Goal: Contribute content: Add original content to the website for others to see

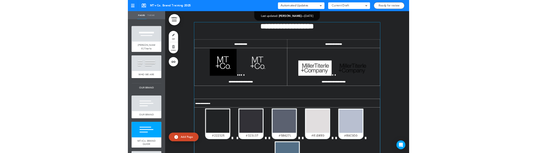
scroll to position [815, 0]
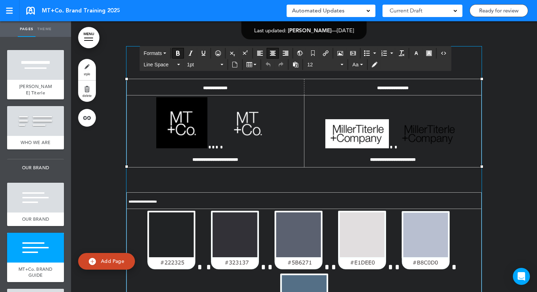
click at [151, 96] on td "**********" at bounding box center [216, 132] width 178 height 72
click at [255, 67] on button "Table" at bounding box center [252, 65] width 16 height 10
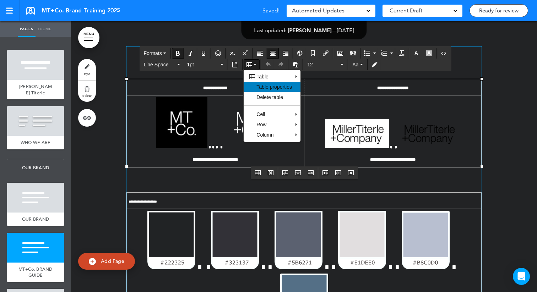
click at [266, 90] on span "Table properties" at bounding box center [275, 87] width 36 height 6
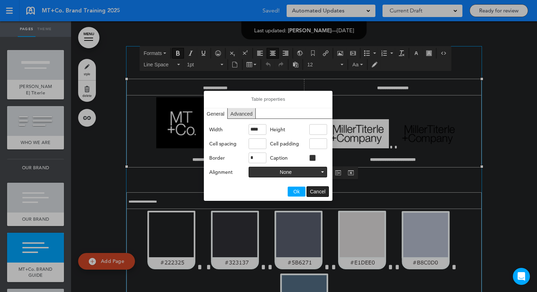
click at [314, 189] on span "Cancel" at bounding box center [318, 192] width 16 height 6
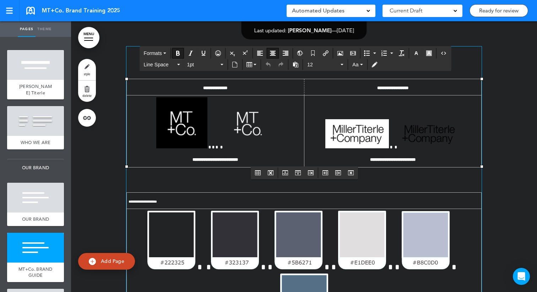
click at [141, 121] on p at bounding box center [216, 124] width 174 height 55
click at [254, 66] on button "Table" at bounding box center [252, 65] width 16 height 10
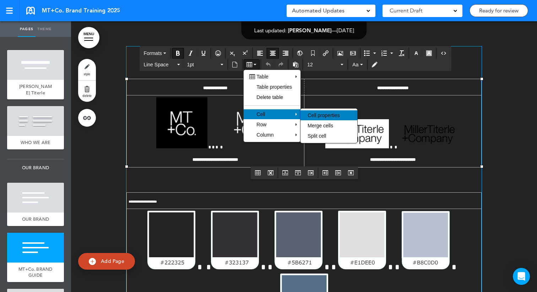
click at [327, 115] on span "Cell properties" at bounding box center [324, 116] width 32 height 6
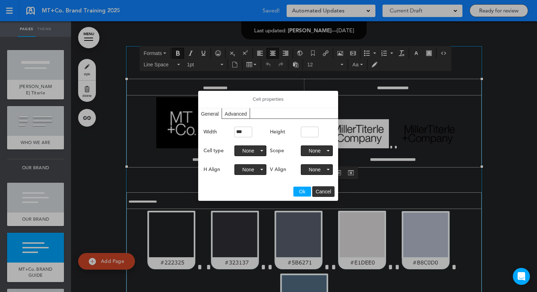
click at [240, 114] on div "Advanced" at bounding box center [236, 113] width 28 height 10
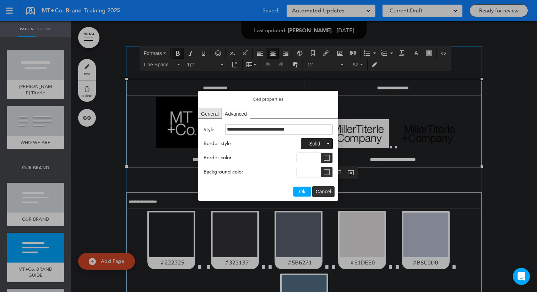
click at [323, 139] on button "Solid" at bounding box center [316, 144] width 31 height 10
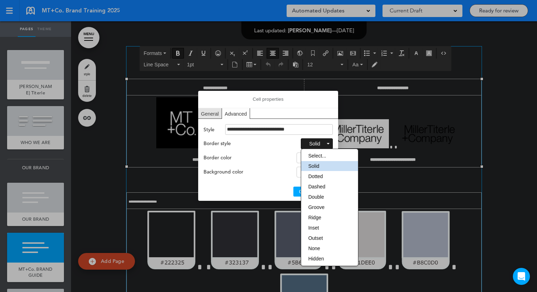
click at [260, 150] on div "Border style Solid Border color Background color" at bounding box center [268, 158] width 129 height 39
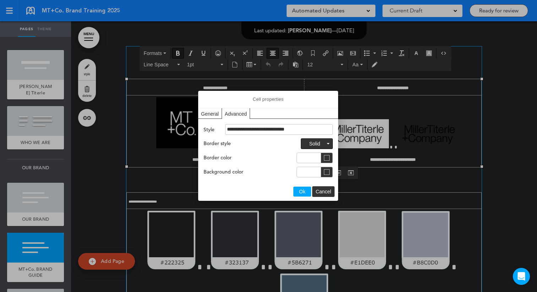
click at [217, 116] on div "General" at bounding box center [210, 113] width 24 height 10
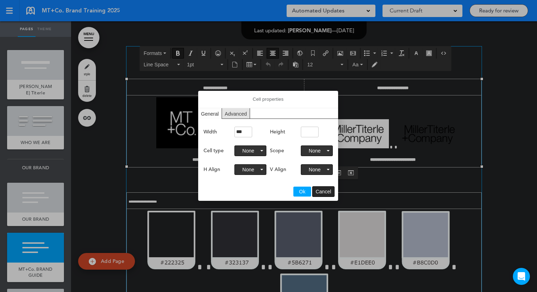
click at [325, 193] on span "Cancel" at bounding box center [324, 192] width 16 height 6
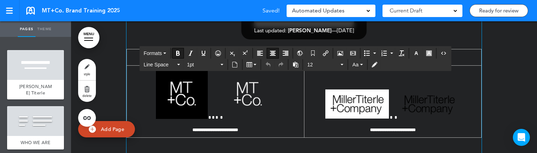
scroll to position [847, 0]
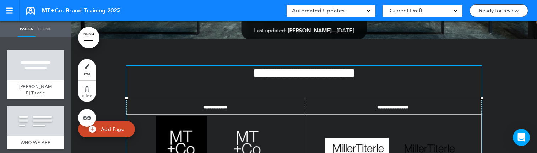
scroll to position [789, 0]
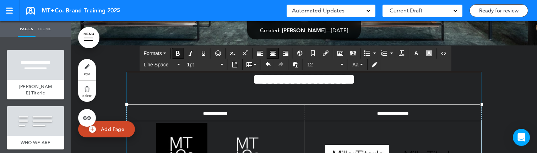
click at [423, 110] on td "**********" at bounding box center [393, 113] width 178 height 16
click at [442, 54] on icon "Source code" at bounding box center [444, 53] width 6 height 6
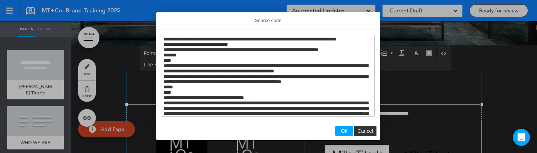
click at [331, 58] on textarea "Source code" at bounding box center [268, 76] width 213 height 82
drag, startPoint x: 331, startPoint y: 58, endPoint x: 195, endPoint y: 56, distance: 135.8
click at [195, 56] on textarea "Source code" at bounding box center [268, 76] width 213 height 82
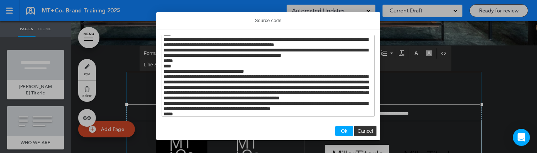
scroll to position [26, 0]
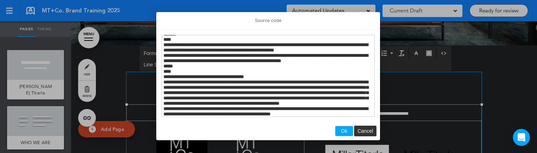
click at [258, 57] on textarea "Source code" at bounding box center [268, 76] width 213 height 82
drag, startPoint x: 288, startPoint y: 56, endPoint x: 257, endPoint y: 55, distance: 30.9
click at [257, 55] on textarea "Source code" at bounding box center [268, 76] width 213 height 82
click at [257, 73] on textarea "Source code" at bounding box center [268, 76] width 213 height 82
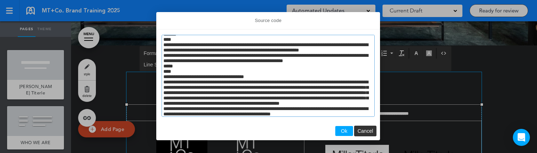
paste textarea "**********"
type textarea "**********"
click at [345, 133] on span "Ok" at bounding box center [344, 131] width 6 height 6
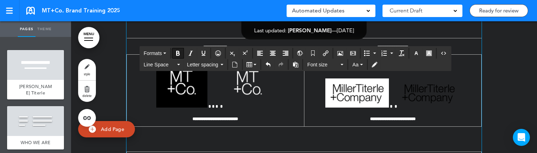
scroll to position [851, 0]
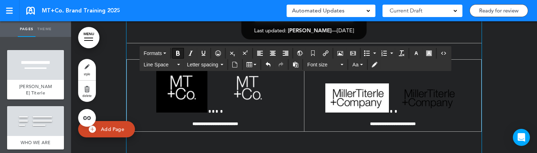
click at [252, 101] on img at bounding box center [248, 87] width 50 height 50
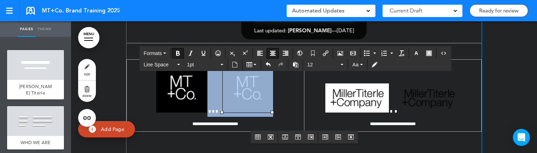
click at [301, 104] on p at bounding box center [216, 88] width 174 height 55
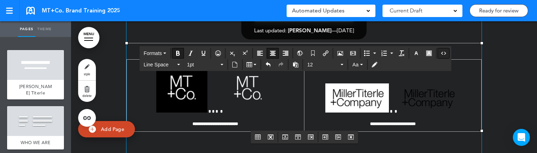
click at [445, 52] on icon "Source code" at bounding box center [444, 53] width 6 height 6
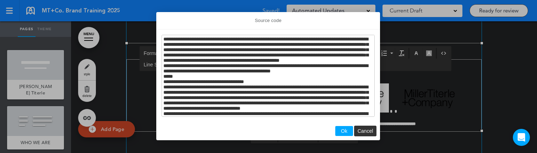
scroll to position [75, 0]
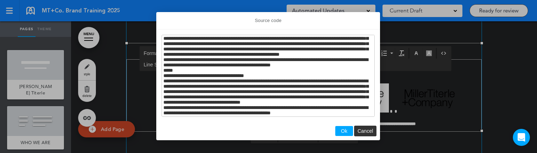
click at [260, 55] on textarea "Source code" at bounding box center [268, 76] width 213 height 82
click at [260, 54] on textarea "Source code" at bounding box center [268, 76] width 213 height 82
click at [276, 55] on textarea "Source code" at bounding box center [268, 76] width 213 height 82
drag, startPoint x: 301, startPoint y: 56, endPoint x: 260, endPoint y: 56, distance: 40.9
click at [260, 56] on textarea "Source code" at bounding box center [268, 76] width 213 height 82
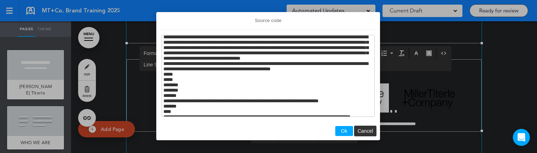
scroll to position [122, 0]
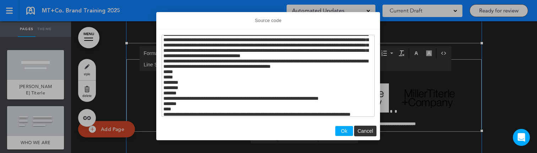
click at [260, 85] on textarea "Source code" at bounding box center [268, 76] width 213 height 82
click at [281, 87] on textarea "Source code" at bounding box center [268, 76] width 213 height 82
type textarea "**********"
click at [344, 126] on div "Ok Cancel" at bounding box center [268, 131] width 224 height 18
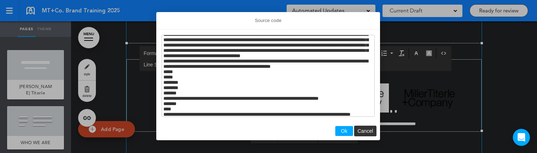
click at [345, 128] on span "Ok" at bounding box center [344, 131] width 6 height 6
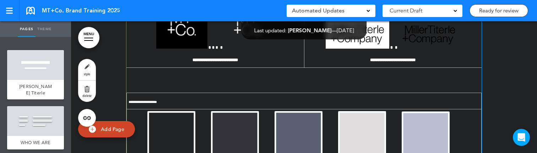
scroll to position [937, 0]
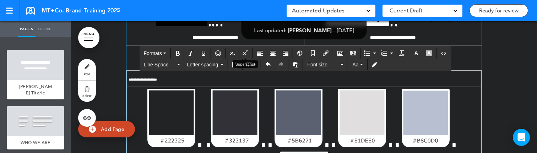
click at [242, 80] on td "**********" at bounding box center [304, 78] width 355 height 16
click at [136, 70] on td "**********" at bounding box center [304, 78] width 355 height 16
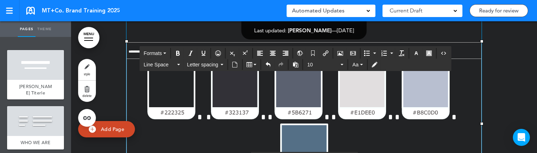
scroll to position [977, 0]
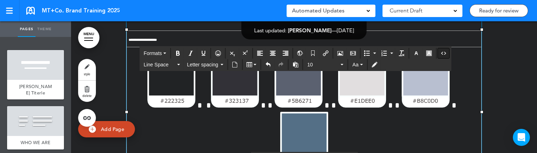
click at [443, 55] on icon "Source code" at bounding box center [444, 53] width 6 height 6
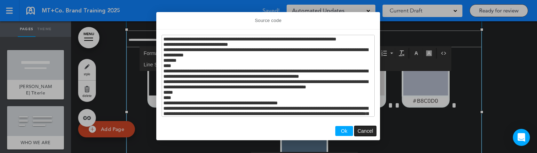
click at [368, 135] on button "Cancel" at bounding box center [366, 131] width 22 height 10
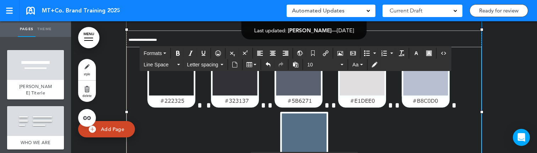
click at [318, 43] on td "**********" at bounding box center [304, 39] width 355 height 16
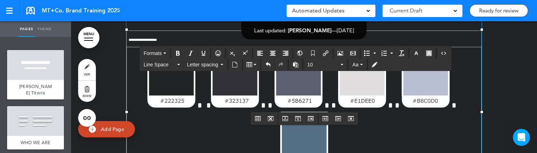
click at [215, 99] on img at bounding box center [235, 78] width 48 height 59
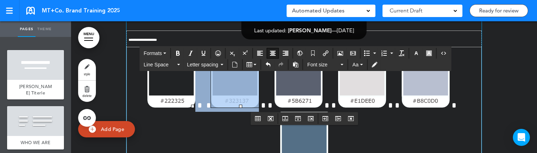
click at [425, 107] on span at bounding box center [303, 137] width 313 height 71
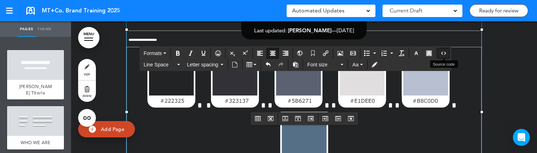
click at [442, 56] on icon "Source code" at bounding box center [444, 53] width 6 height 6
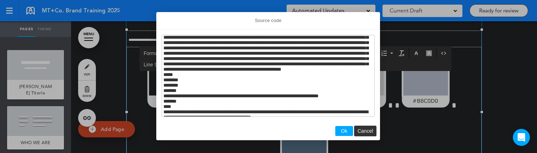
scroll to position [243, 0]
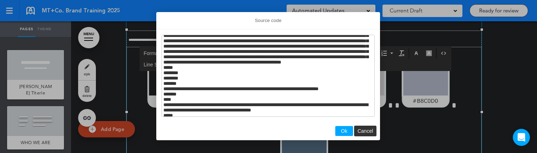
click at [330, 69] on textarea "Source code" at bounding box center [268, 76] width 213 height 82
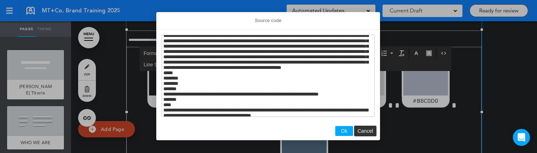
click at [337, 68] on textarea "Source code" at bounding box center [268, 76] width 213 height 82
drag, startPoint x: 169, startPoint y: 74, endPoint x: 154, endPoint y: 74, distance: 15.3
click at [154, 74] on body "Checking url availability This handbook [GEOGRAPHIC_DATA] Settings Signatures C…" at bounding box center [268, 76] width 537 height 153
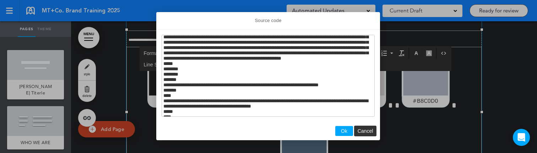
scroll to position [259, 0]
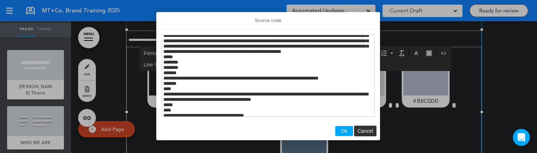
click at [218, 77] on textarea "Source code" at bounding box center [268, 76] width 213 height 82
drag, startPoint x: 331, startPoint y: 50, endPoint x: 372, endPoint y: 53, distance: 40.6
click at [372, 53] on textarea "Source code" at bounding box center [268, 76] width 213 height 82
click at [219, 75] on textarea "Source code" at bounding box center [268, 76] width 213 height 82
drag, startPoint x: 332, startPoint y: 53, endPoint x: 206, endPoint y: 59, distance: 125.6
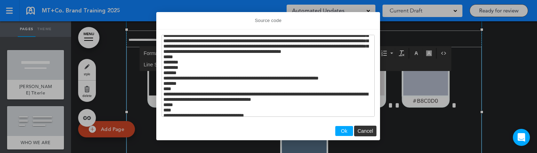
click at [206, 59] on textarea "Source code" at bounding box center [268, 76] width 213 height 82
click at [220, 77] on textarea "Source code" at bounding box center [268, 76] width 213 height 82
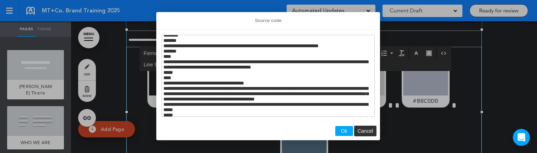
scroll to position [301, 0]
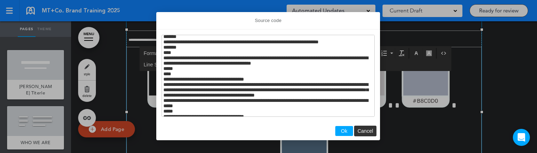
click at [303, 59] on textarea "Source code" at bounding box center [268, 76] width 213 height 82
click at [305, 59] on textarea "Source code" at bounding box center [268, 76] width 213 height 82
drag, startPoint x: 346, startPoint y: 58, endPoint x: 189, endPoint y: 65, distance: 156.8
click at [189, 65] on textarea "Source code" at bounding box center [268, 76] width 213 height 82
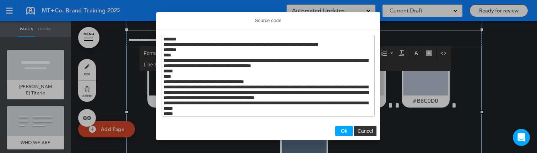
scroll to position [296, 0]
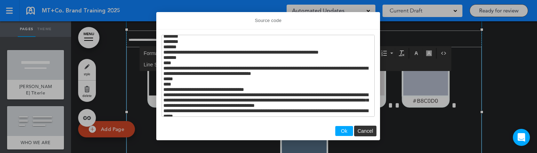
drag, startPoint x: 177, startPoint y: 69, endPoint x: 345, endPoint y: 65, distance: 168.5
click at [345, 65] on textarea "Source code" at bounding box center [268, 76] width 213 height 82
type textarea "**********"
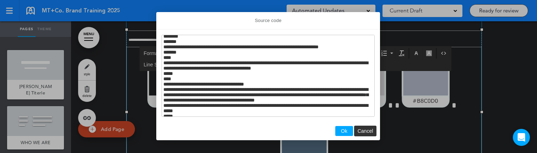
click at [346, 133] on span "Ok" at bounding box center [344, 131] width 6 height 6
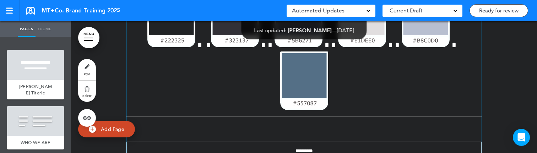
scroll to position [1036, 0]
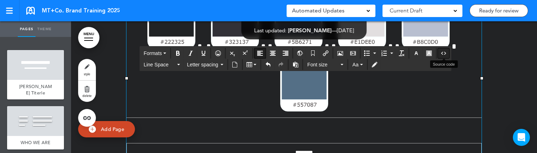
click at [447, 50] on button "Source code" at bounding box center [443, 53] width 11 height 10
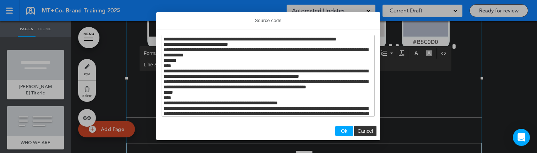
drag, startPoint x: 332, startPoint y: 58, endPoint x: 206, endPoint y: 66, distance: 126.0
click at [206, 66] on textarea "Source code" at bounding box center [268, 76] width 213 height 82
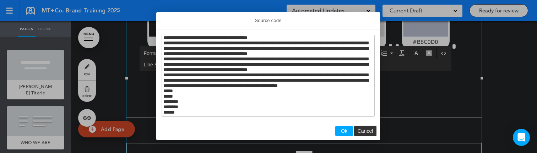
scroll to position [725, 0]
click at [247, 86] on textarea "Source code" at bounding box center [268, 76] width 213 height 82
click at [330, 83] on textarea "Source code" at bounding box center [268, 76] width 213 height 82
click at [330, 82] on textarea "Source code" at bounding box center [268, 76] width 213 height 82
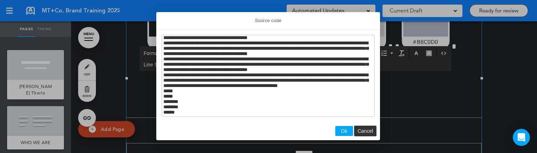
scroll to position [607, 0]
click at [219, 54] on textarea "Source code" at bounding box center [268, 76] width 213 height 82
click at [262, 72] on textarea "Source code" at bounding box center [268, 76] width 213 height 82
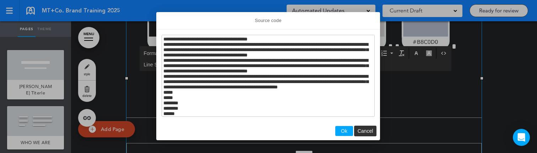
scroll to position [494, 0]
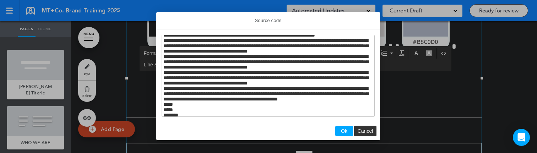
click at [260, 83] on textarea "Source code" at bounding box center [268, 76] width 213 height 82
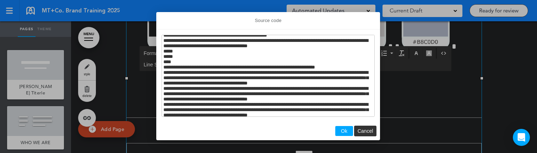
scroll to position [452, 0]
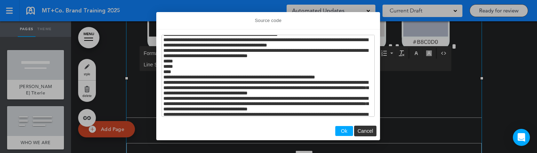
click at [259, 77] on textarea "Source code" at bounding box center [268, 76] width 213 height 82
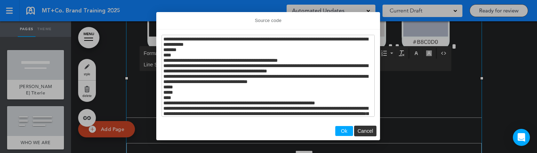
scroll to position [421, 0]
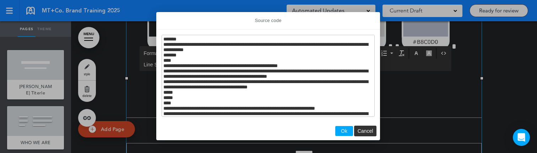
click at [330, 66] on textarea "Source code" at bounding box center [268, 76] width 213 height 82
type textarea "**********"
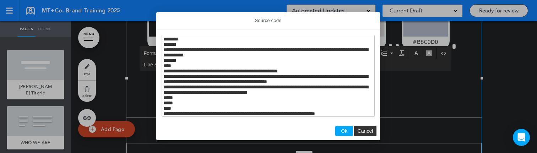
click at [341, 132] on span "Ok" at bounding box center [344, 131] width 6 height 6
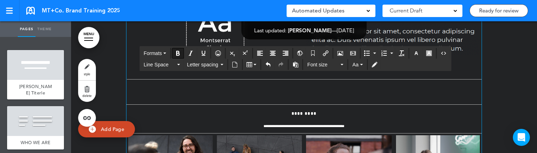
click at [496, 96] on div at bounding box center [304, 40] width 466 height 868
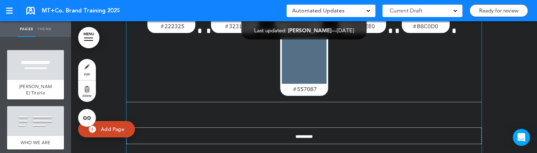
scroll to position [1025, 0]
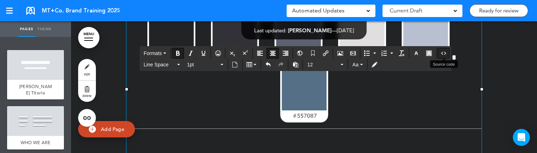
click at [445, 55] on icon "Source code" at bounding box center [444, 53] width 6 height 6
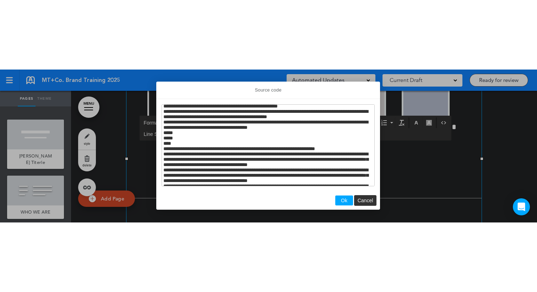
scroll to position [456, 0]
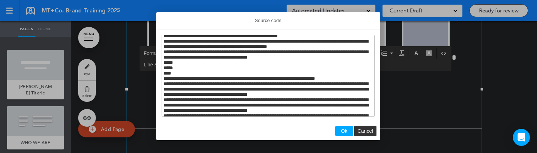
click at [258, 54] on textarea "Source code" at bounding box center [268, 76] width 213 height 82
type textarea "**********"
click at [341, 129] on span "Ok" at bounding box center [344, 131] width 6 height 6
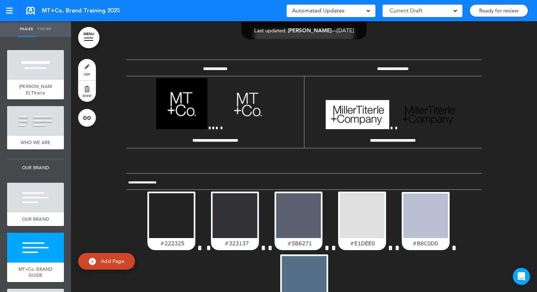
scroll to position [830, 0]
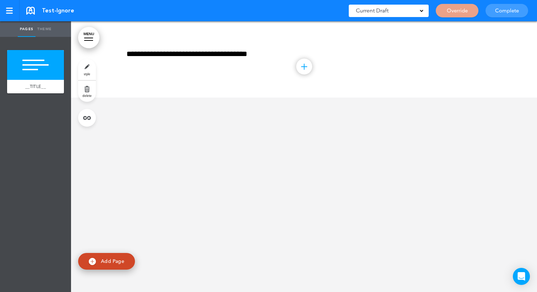
click at [126, 266] on link "Add Page" at bounding box center [106, 261] width 57 height 17
type input "********"
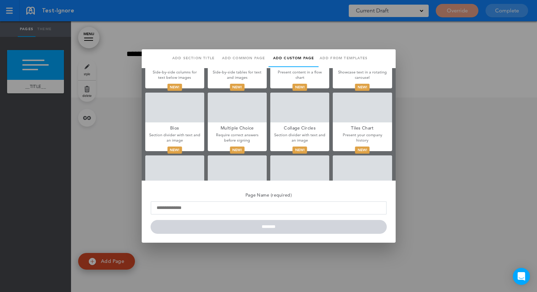
scroll to position [300, 0]
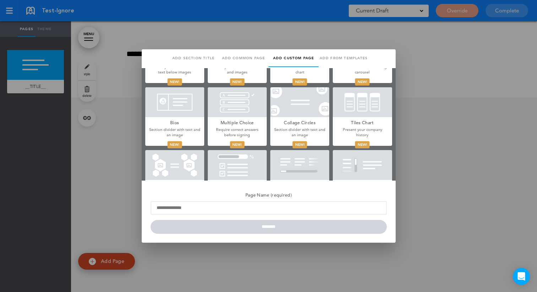
click at [301, 115] on div at bounding box center [299, 102] width 59 height 30
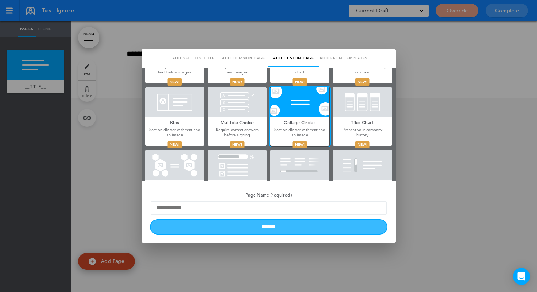
click at [295, 232] on input "********" at bounding box center [269, 227] width 236 height 14
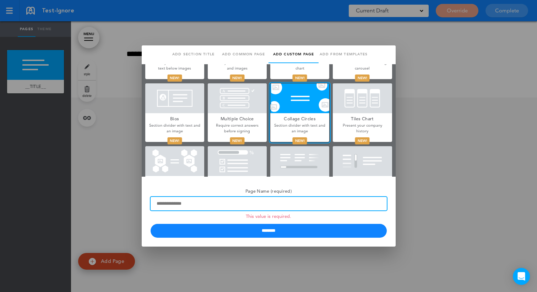
click at [282, 206] on input "Page Name (required) This value is required." at bounding box center [269, 204] width 236 height 14
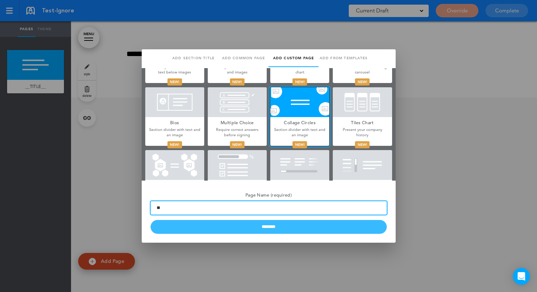
type input "**"
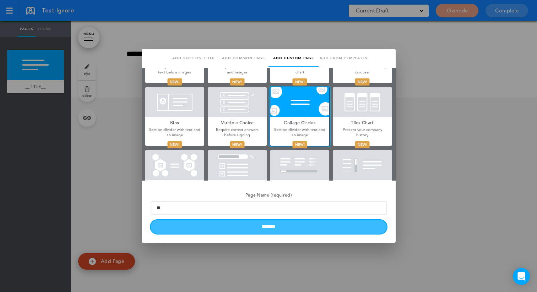
click at [280, 221] on input "********" at bounding box center [269, 227] width 236 height 14
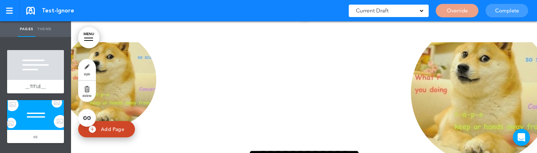
scroll to position [56, 0]
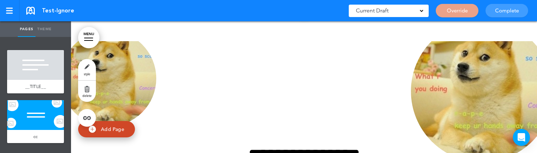
click at [102, 133] on link "Add Page" at bounding box center [106, 129] width 57 height 17
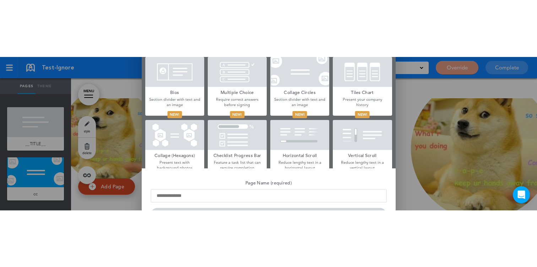
scroll to position [333, 0]
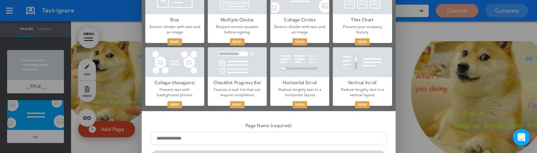
click at [188, 84] on h5 "Collage (Hexagons)" at bounding box center [174, 82] width 59 height 10
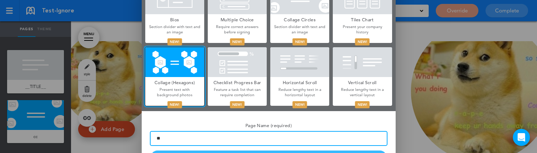
type input "**"
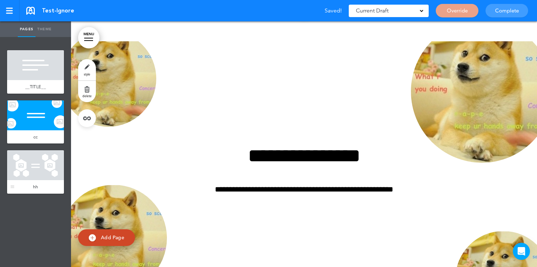
click at [41, 164] on div at bounding box center [35, 165] width 57 height 30
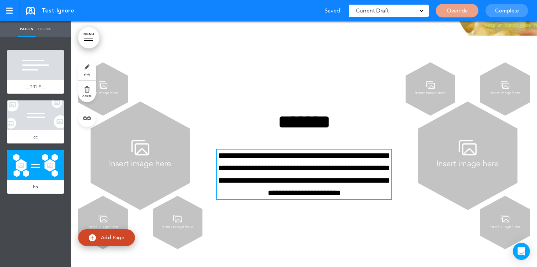
scroll to position [348, 0]
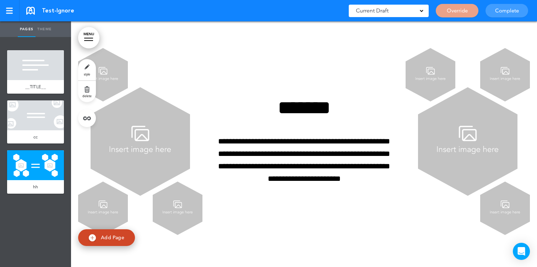
click at [118, 235] on span "Add Page" at bounding box center [112, 237] width 23 height 6
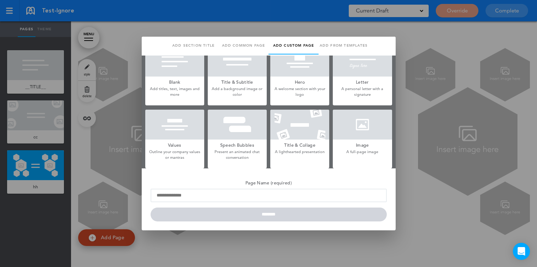
scroll to position [0, 0]
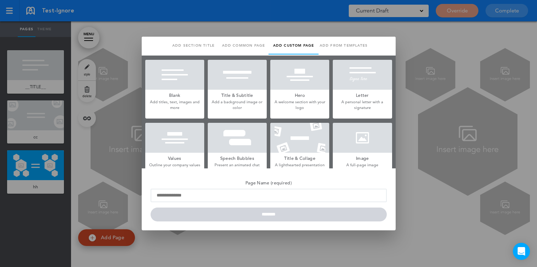
click at [303, 141] on div at bounding box center [299, 138] width 59 height 30
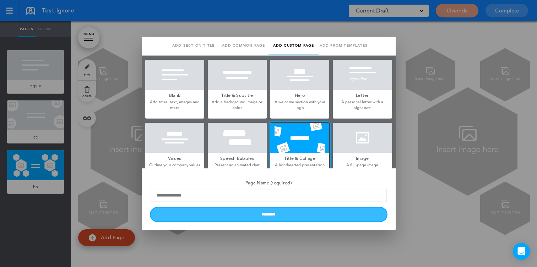
click at [318, 215] on input "********" at bounding box center [269, 214] width 236 height 14
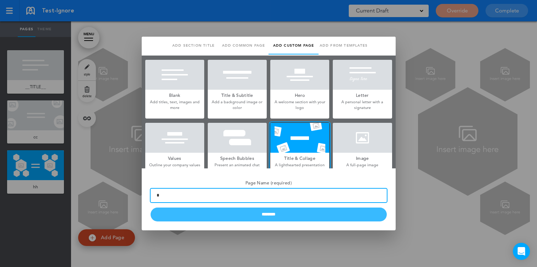
type input "*"
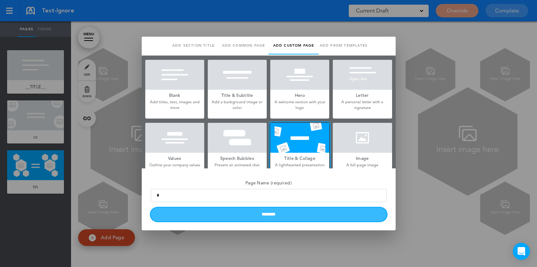
click at [276, 213] on input "********" at bounding box center [269, 214] width 236 height 14
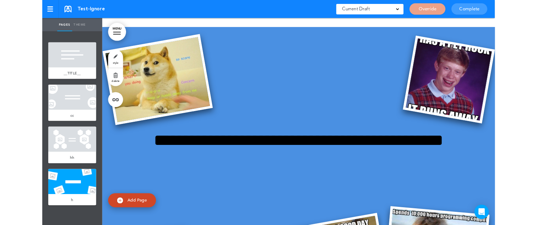
scroll to position [576, 0]
